Goal: Check status: Check status

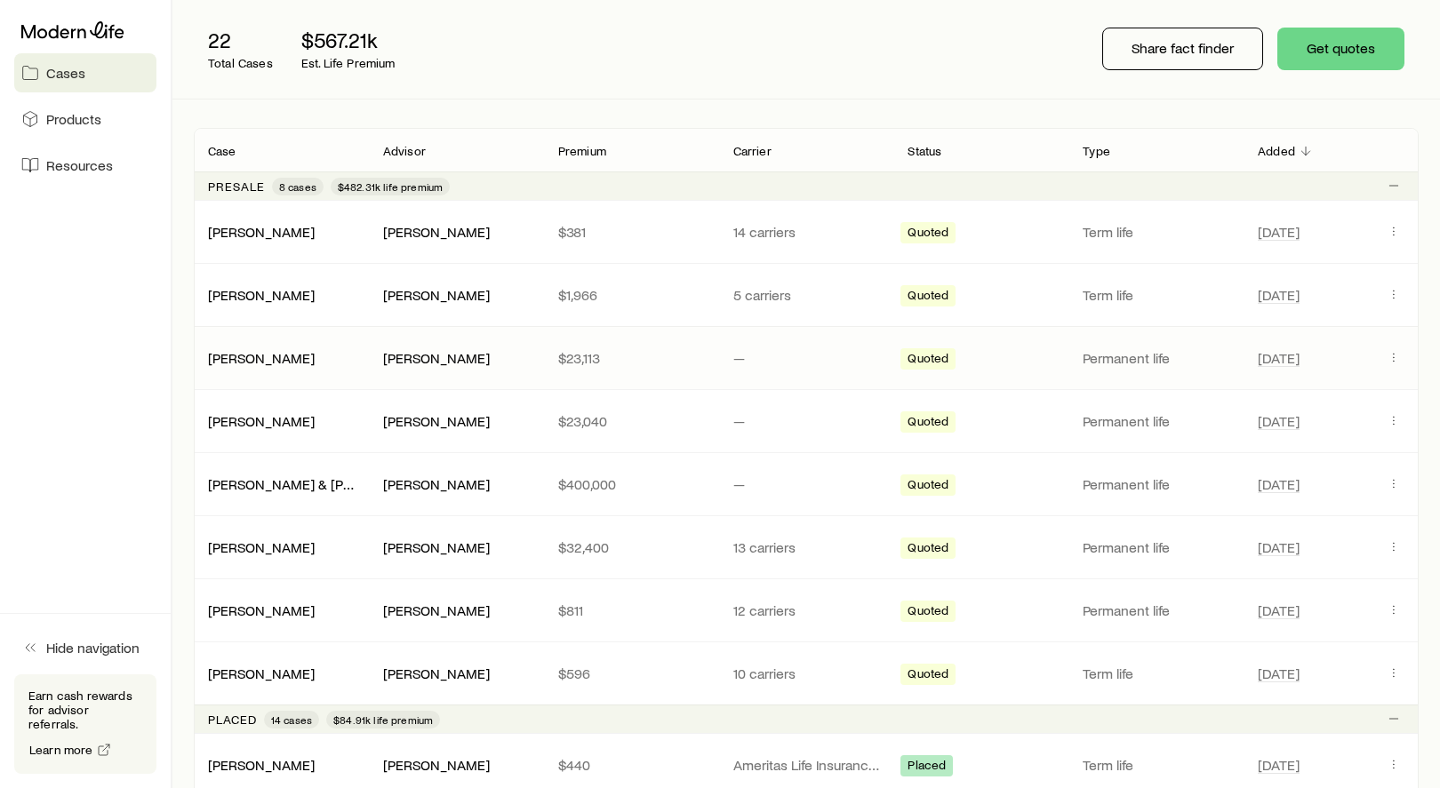
scroll to position [233, 0]
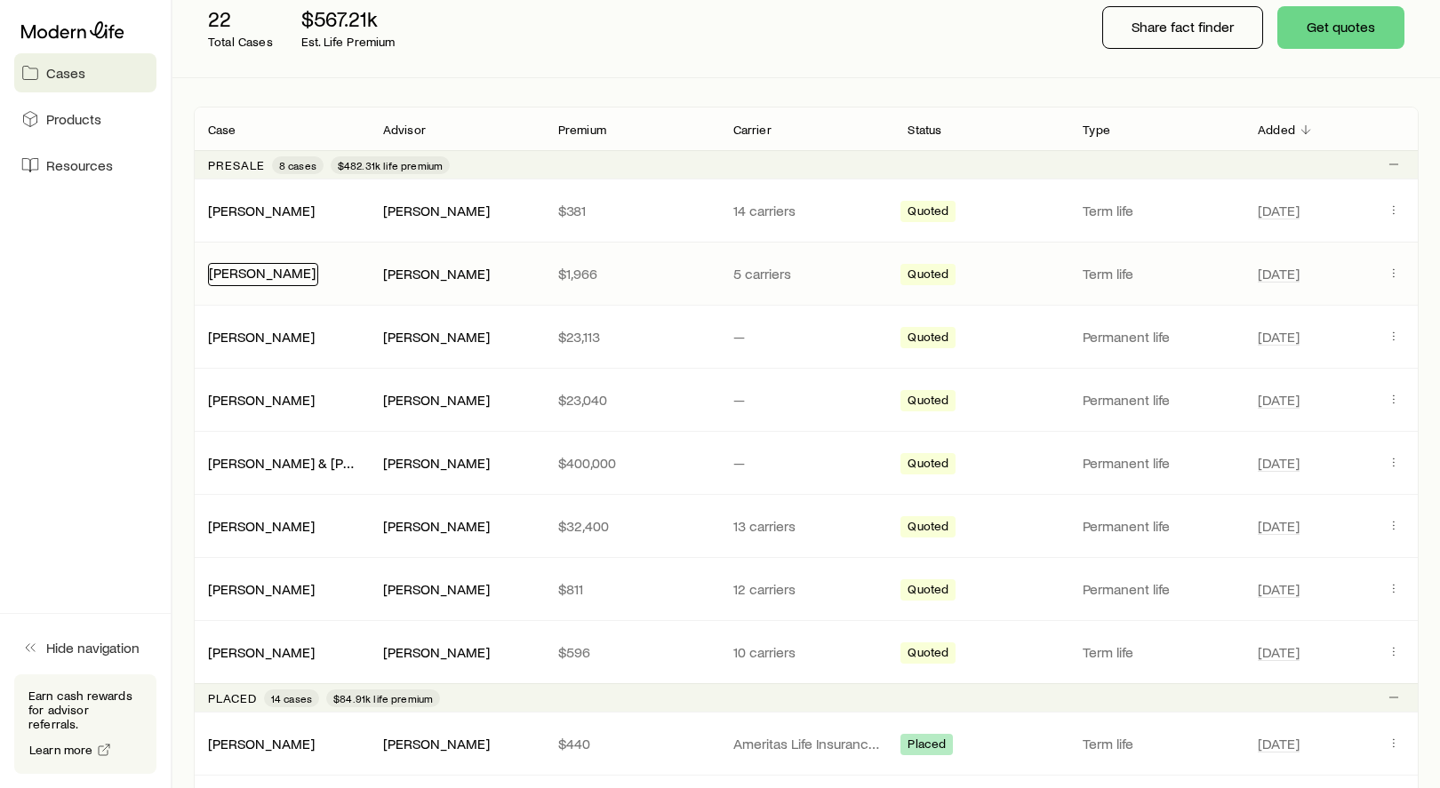
click at [287, 274] on link "[PERSON_NAME]" at bounding box center [262, 272] width 107 height 17
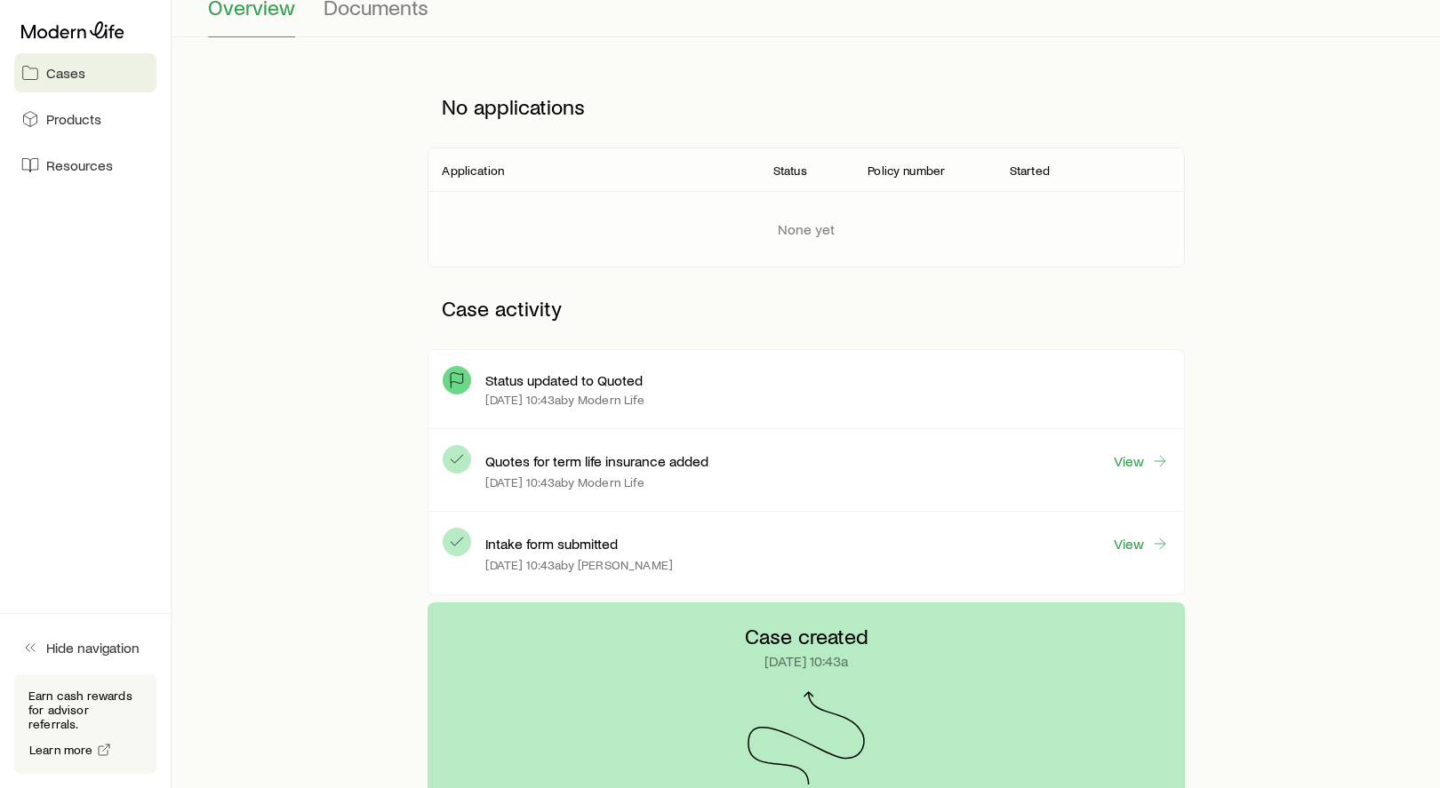
scroll to position [173, 0]
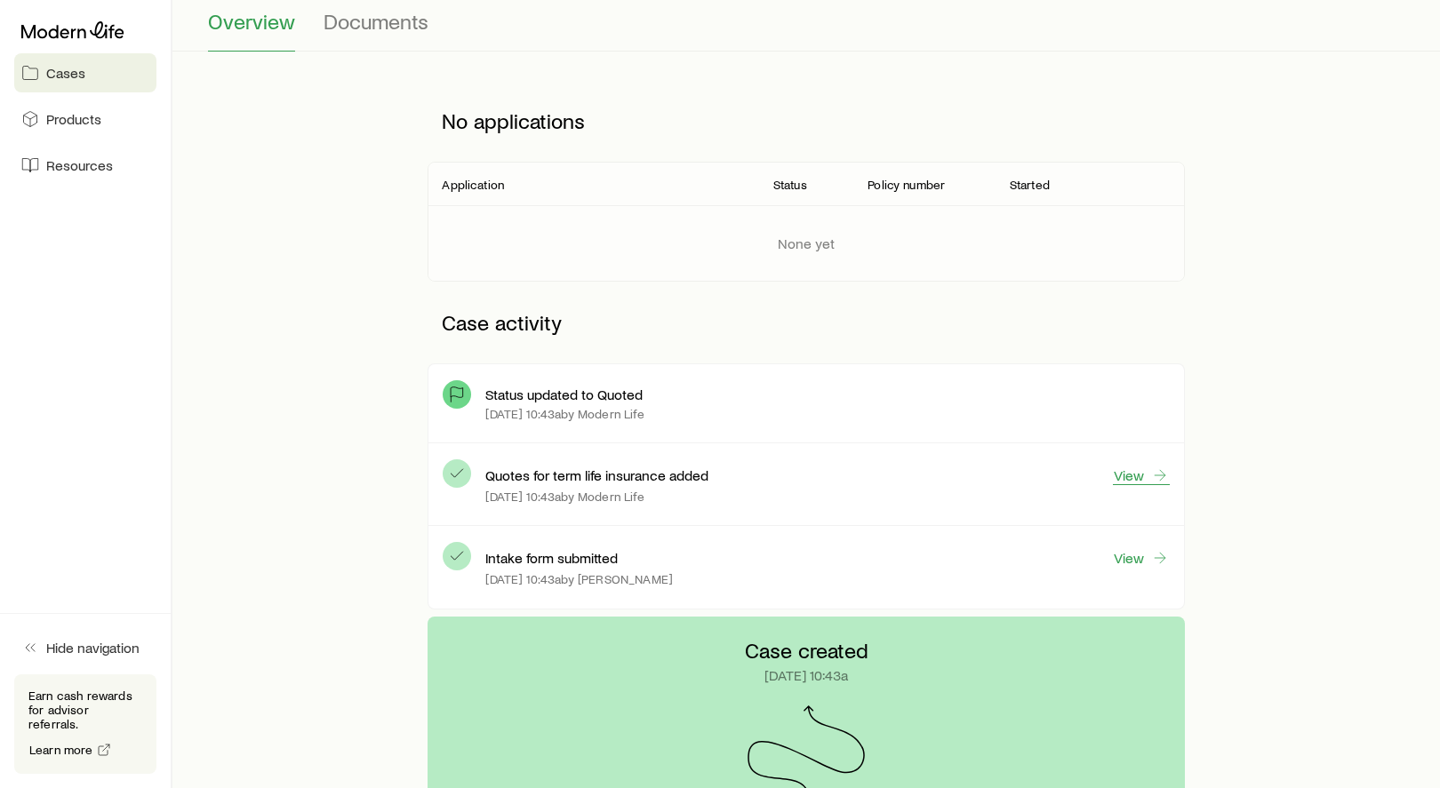
click at [1130, 491] on div "[DATE] 10:43a by Modern Life" at bounding box center [827, 497] width 684 height 14
click at [1130, 484] on link "View" at bounding box center [1141, 476] width 57 height 20
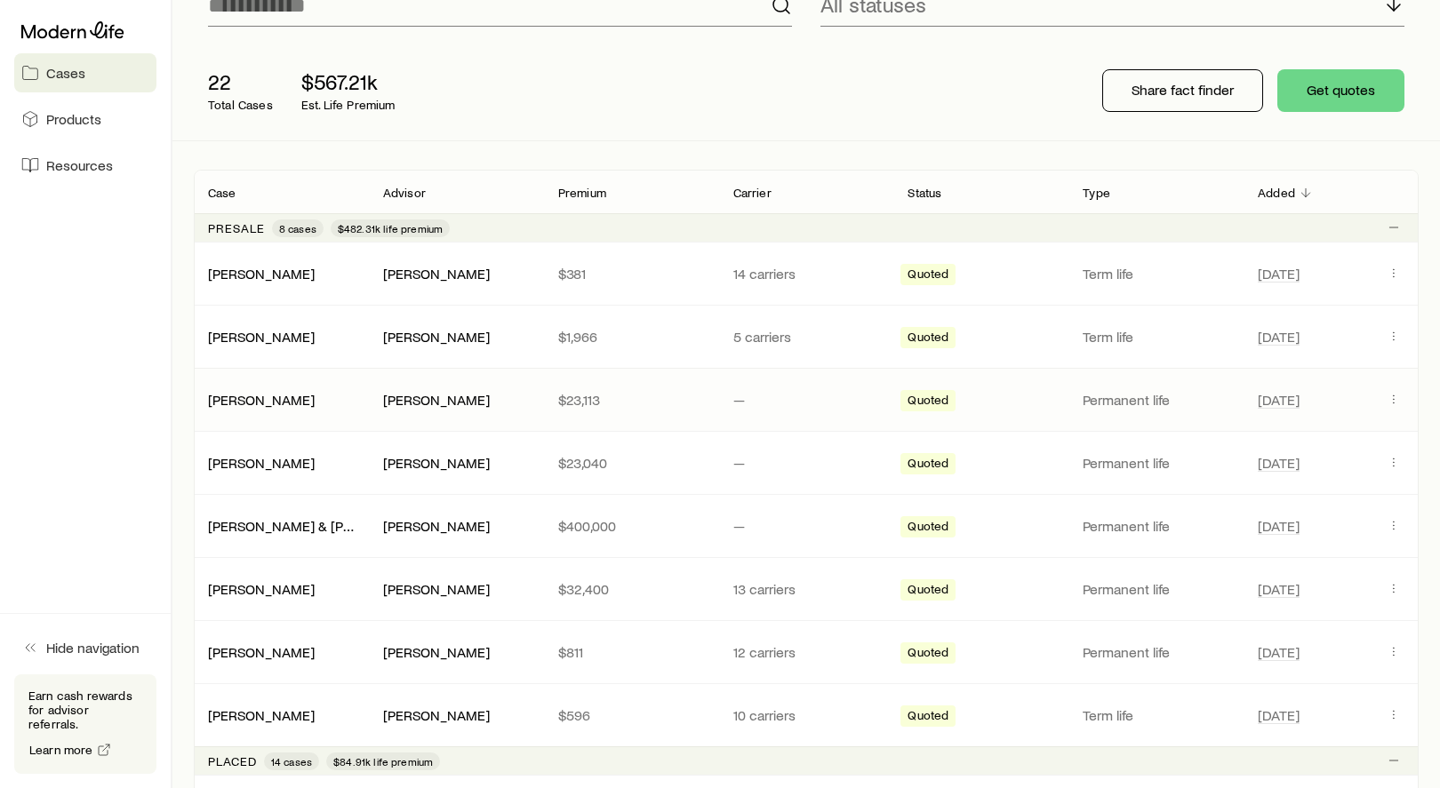
scroll to position [183, 0]
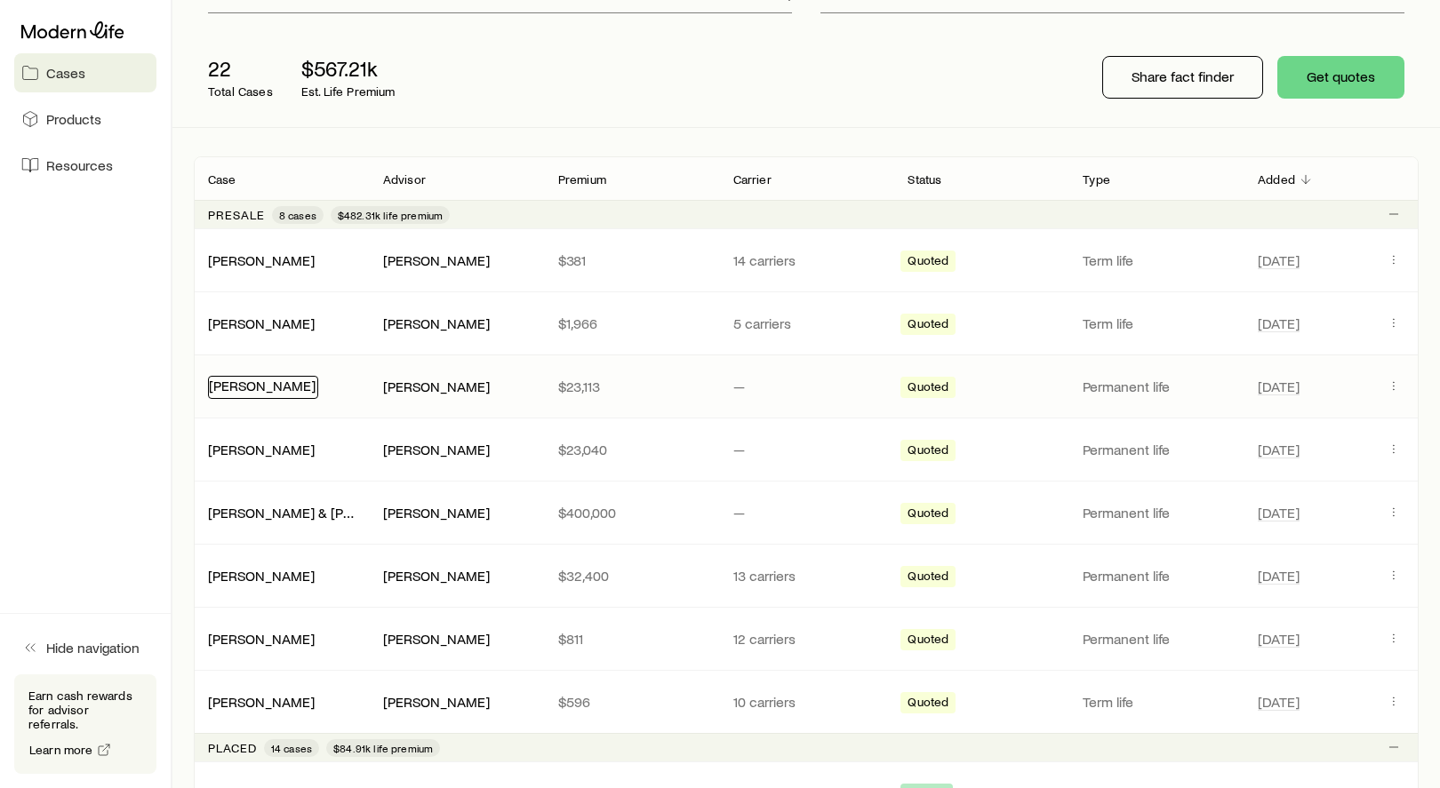
click at [280, 387] on link "[PERSON_NAME]" at bounding box center [262, 385] width 107 height 17
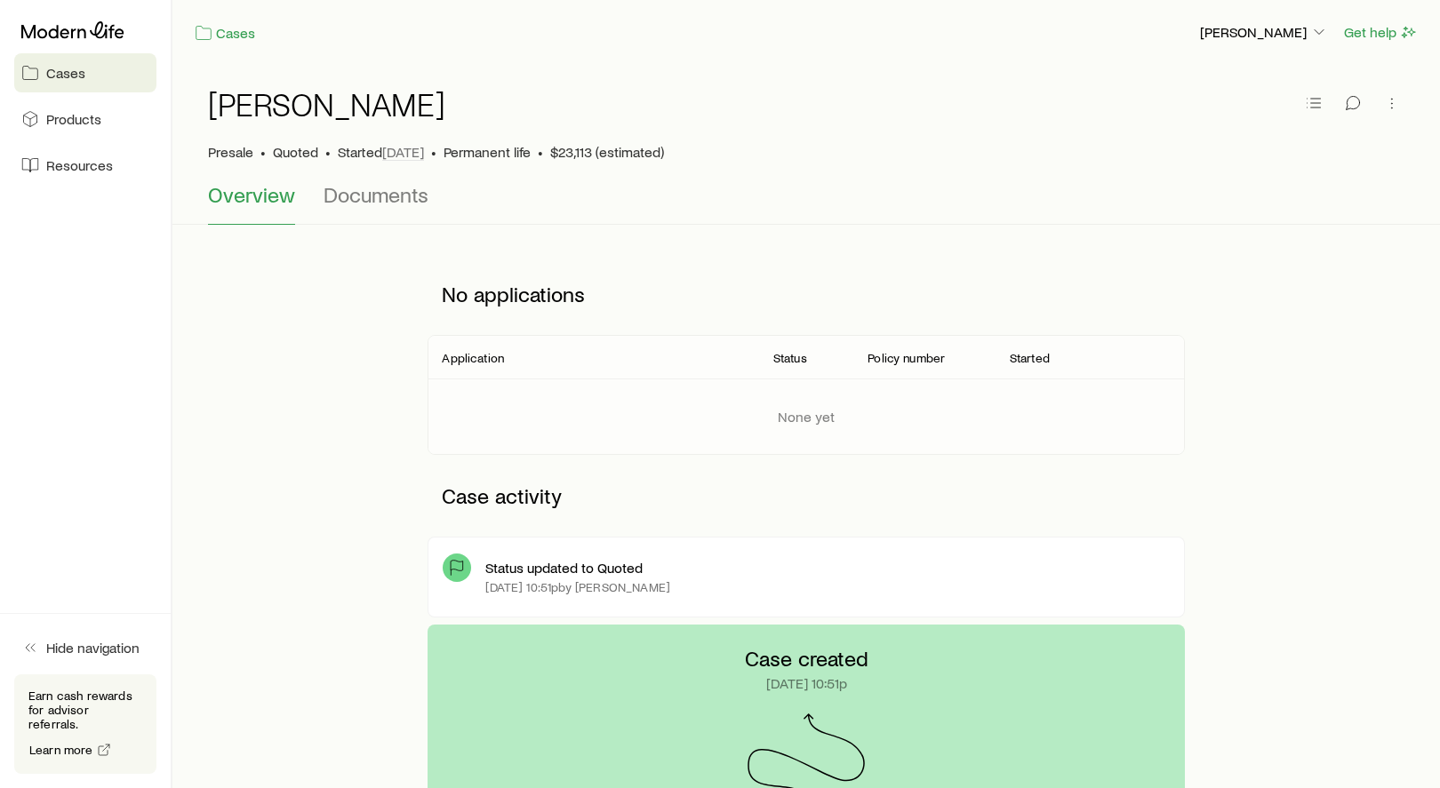
click at [581, 567] on p "Status updated to Quoted" at bounding box center [563, 568] width 157 height 18
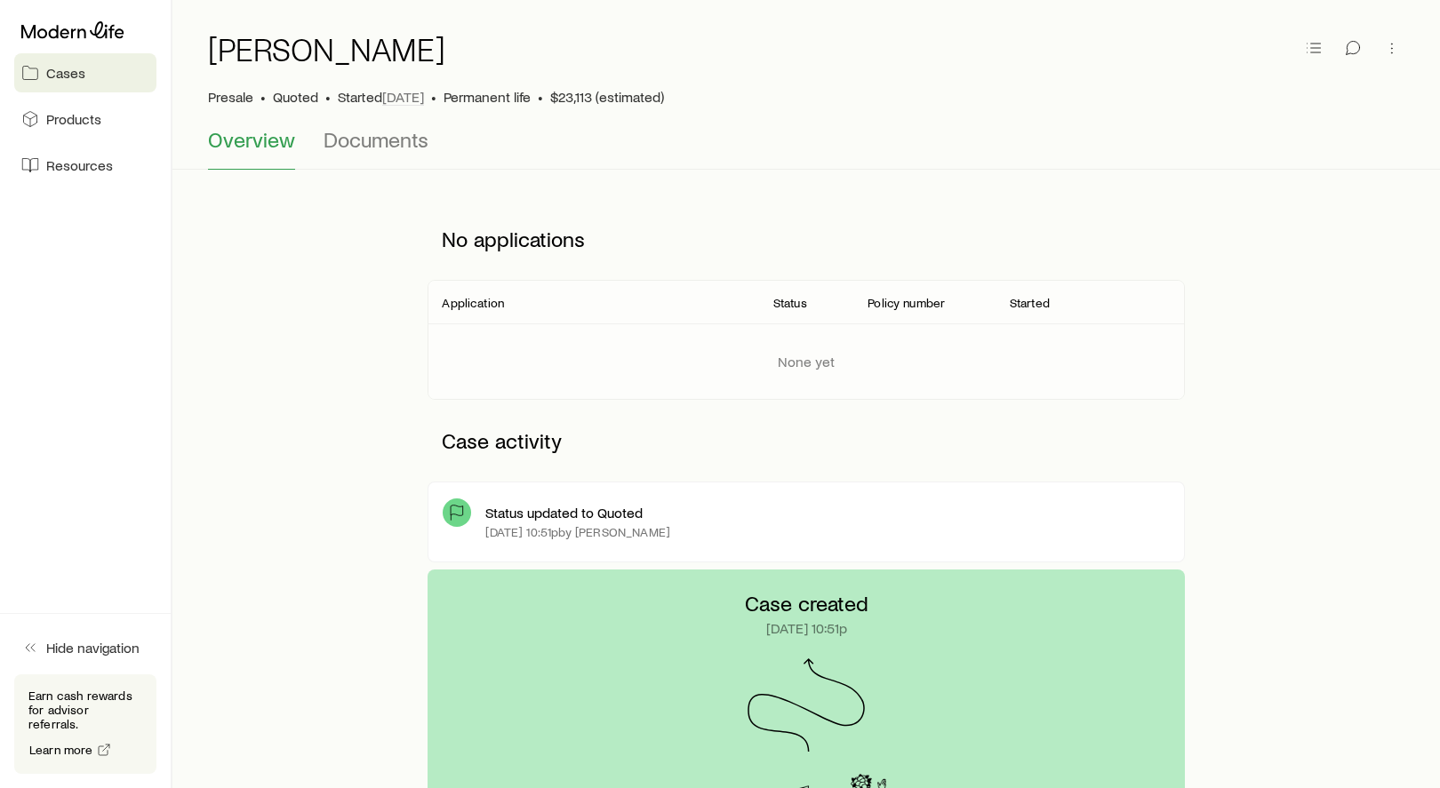
scroll to position [343, 0]
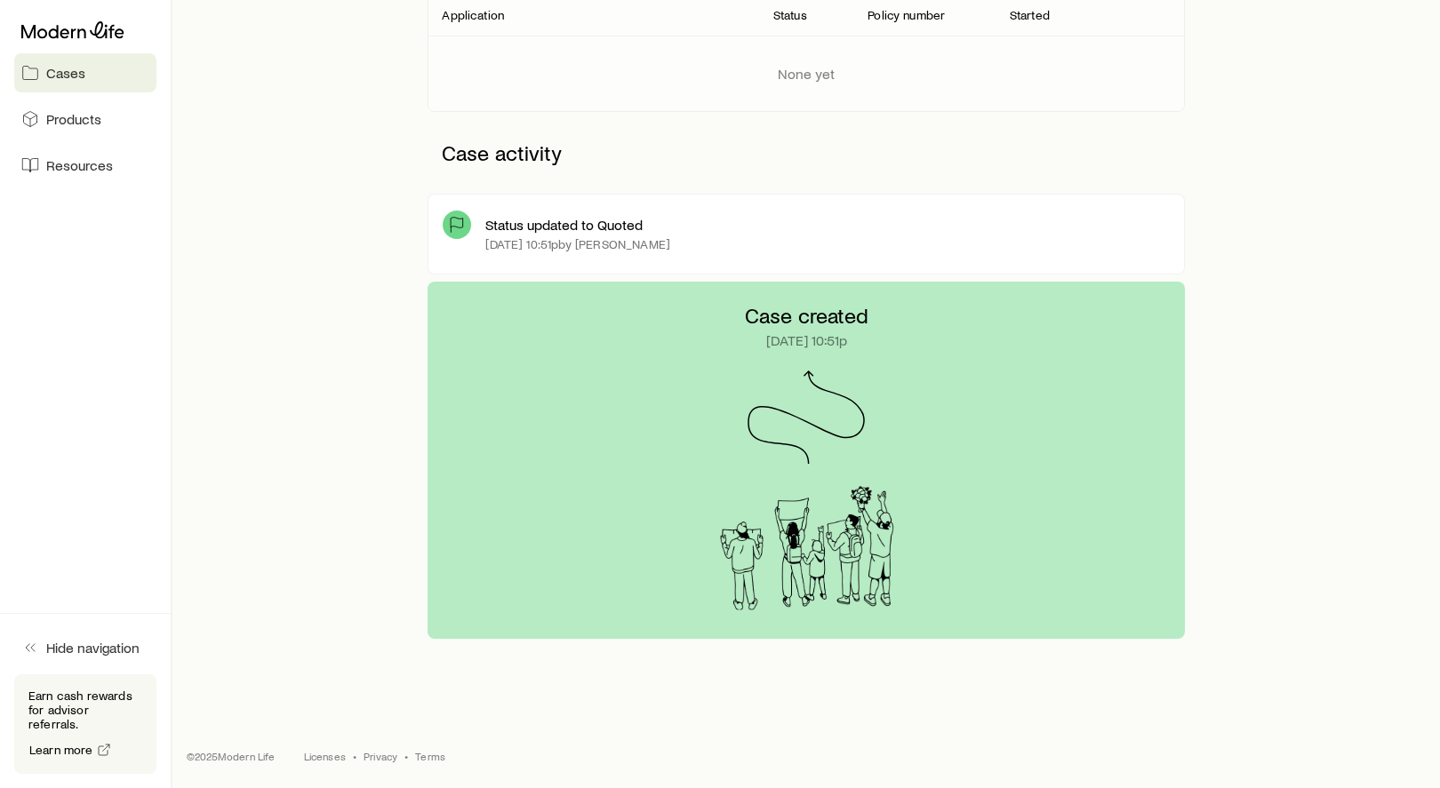
click at [457, 229] on icon at bounding box center [457, 225] width 18 height 18
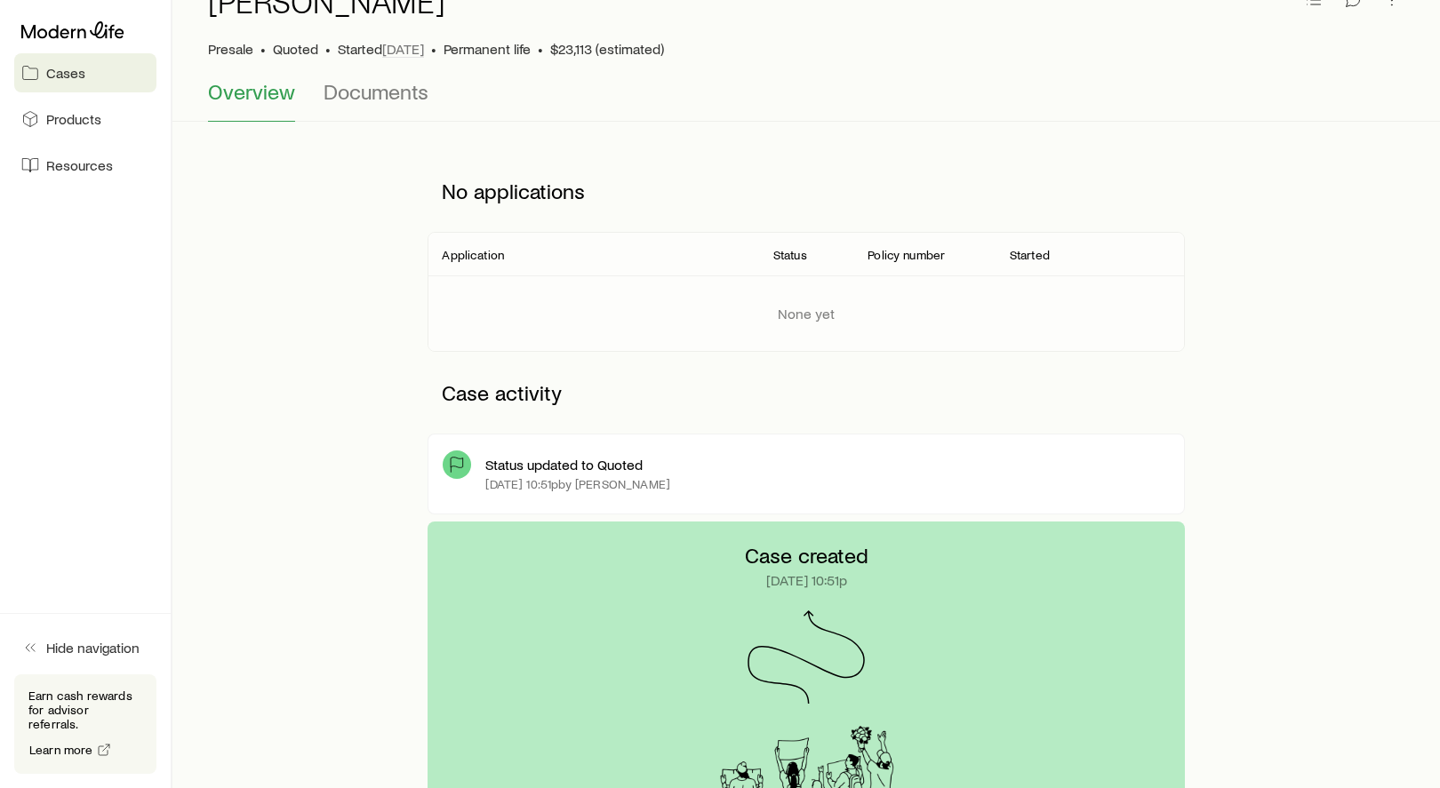
scroll to position [0, 0]
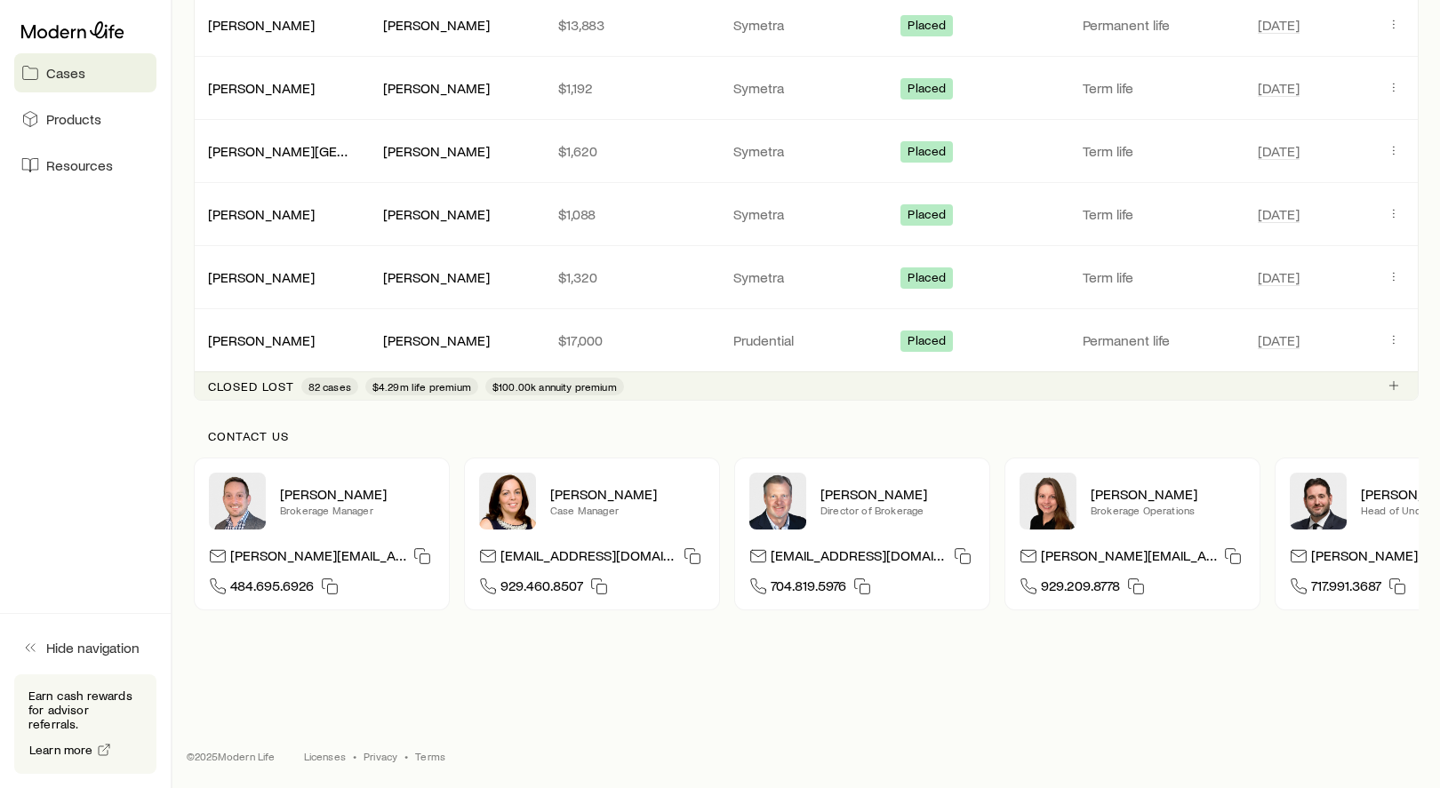
scroll to position [0, 112]
